Goal: Entertainment & Leisure: Consume media (video, audio)

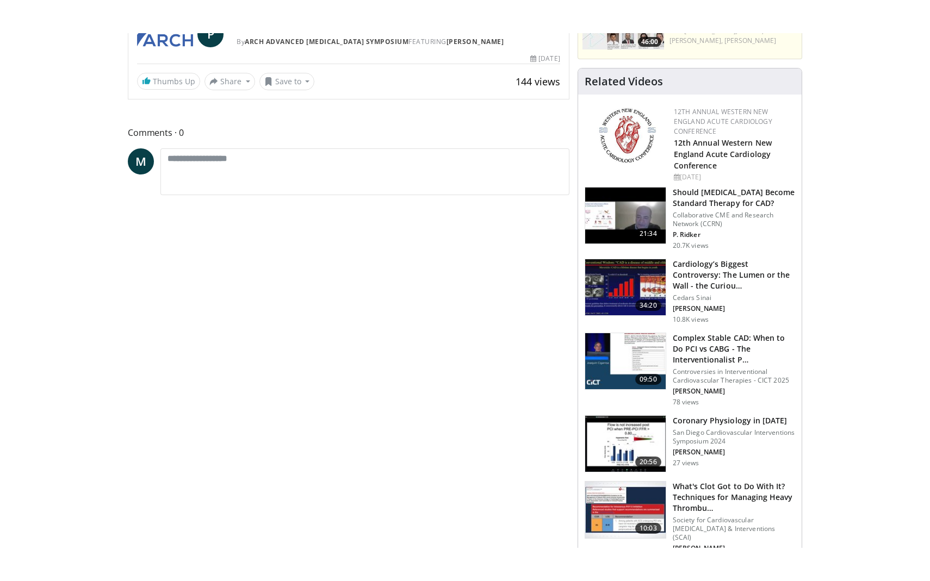
scroll to position [137, 0]
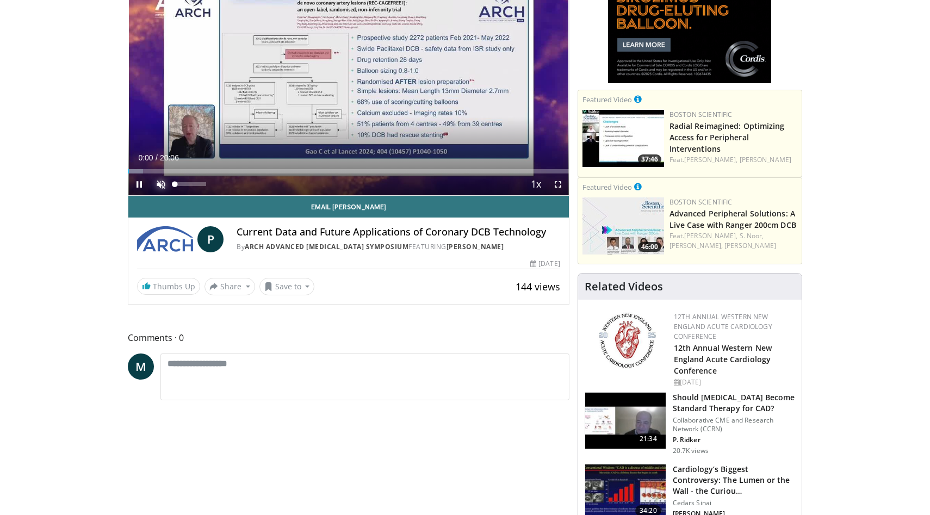
click at [162, 179] on span "Video Player" at bounding box center [161, 184] width 22 height 22
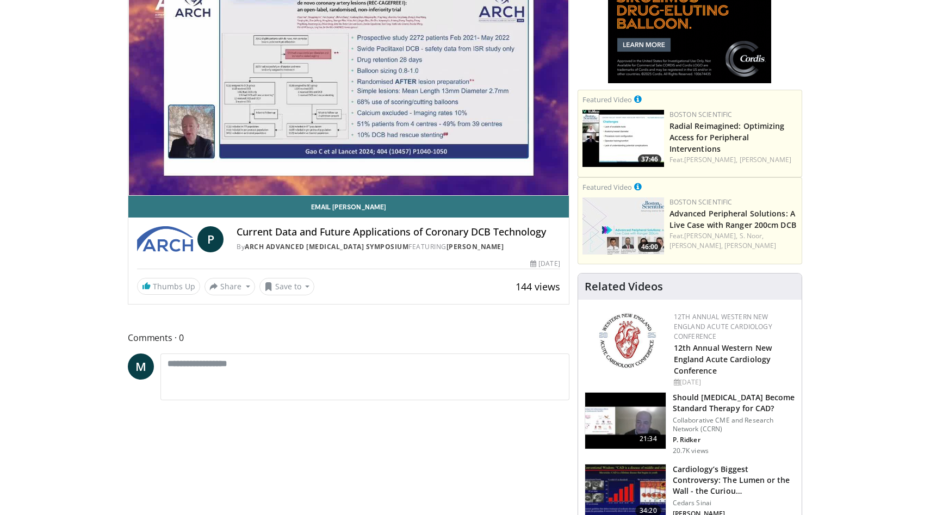
click at [171, 169] on div "10 seconds Tap to unmute" at bounding box center [348, 71] width 441 height 247
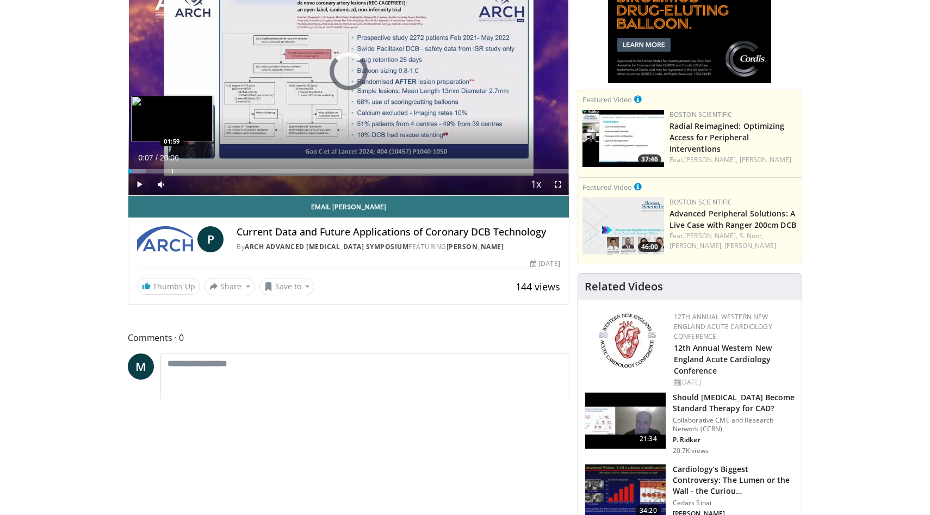
click at [172, 169] on div "Progress Bar" at bounding box center [172, 171] width 1 height 4
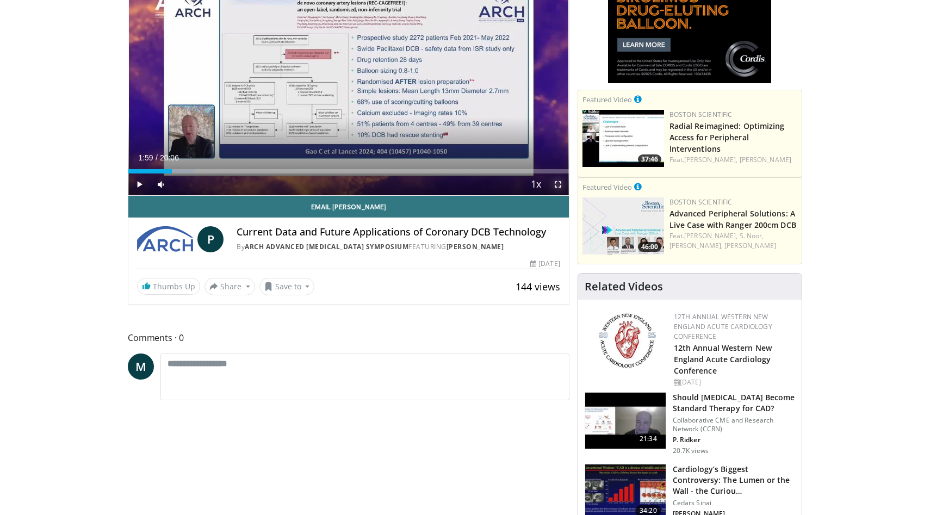
click at [556, 184] on span "Video Player" at bounding box center [558, 184] width 22 height 22
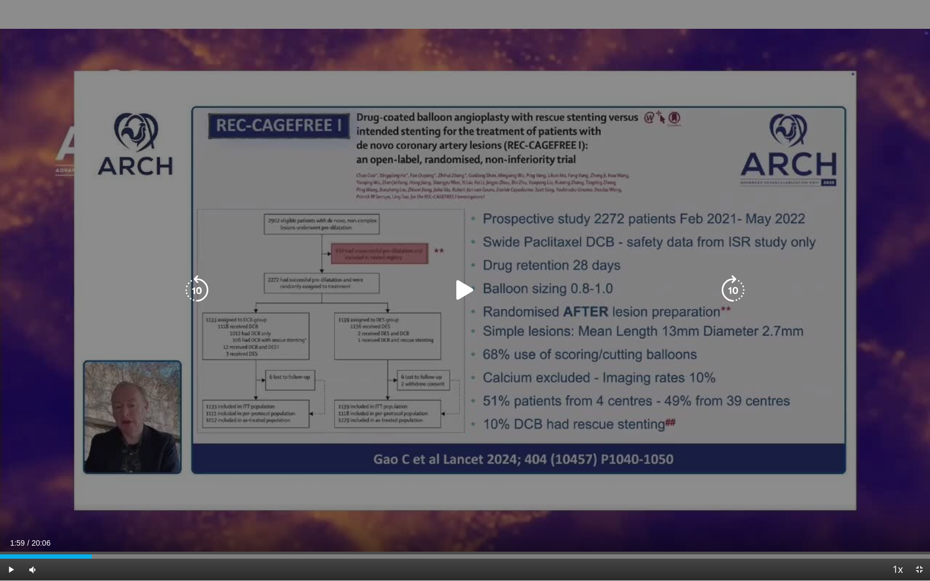
click at [464, 293] on icon "Video Player" at bounding box center [465, 290] width 30 height 30
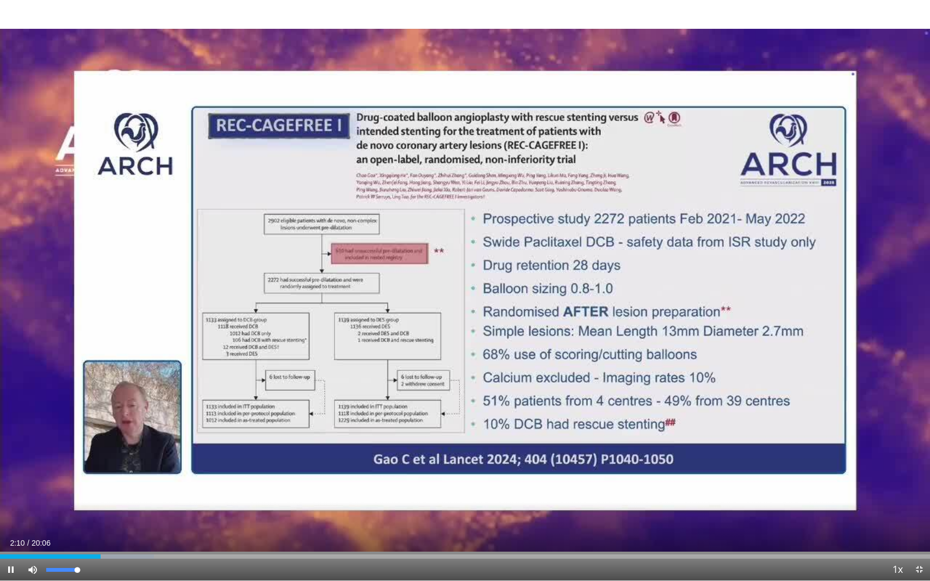
drag, startPoint x: 55, startPoint y: 570, endPoint x: 109, endPoint y: 575, distance: 54.6
click at [109, 515] on div "Current Time 2:10 / Duration 20:06 Pause Skip Backward Skip Forward Mute 100% L…" at bounding box center [465, 570] width 930 height 22
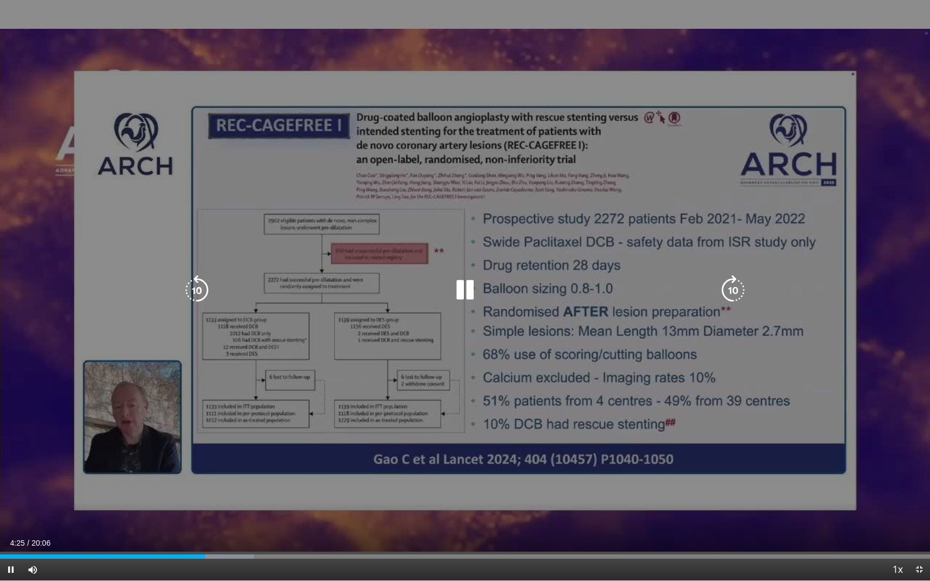
click at [199, 293] on icon "Video Player" at bounding box center [197, 290] width 30 height 30
click at [200, 296] on icon "Video Player" at bounding box center [197, 290] width 30 height 30
click at [480, 286] on div "Video Player" at bounding box center [465, 291] width 558 height 22
click at [463, 289] on icon "Video Player" at bounding box center [465, 290] width 30 height 30
